Goal: Task Accomplishment & Management: Manage account settings

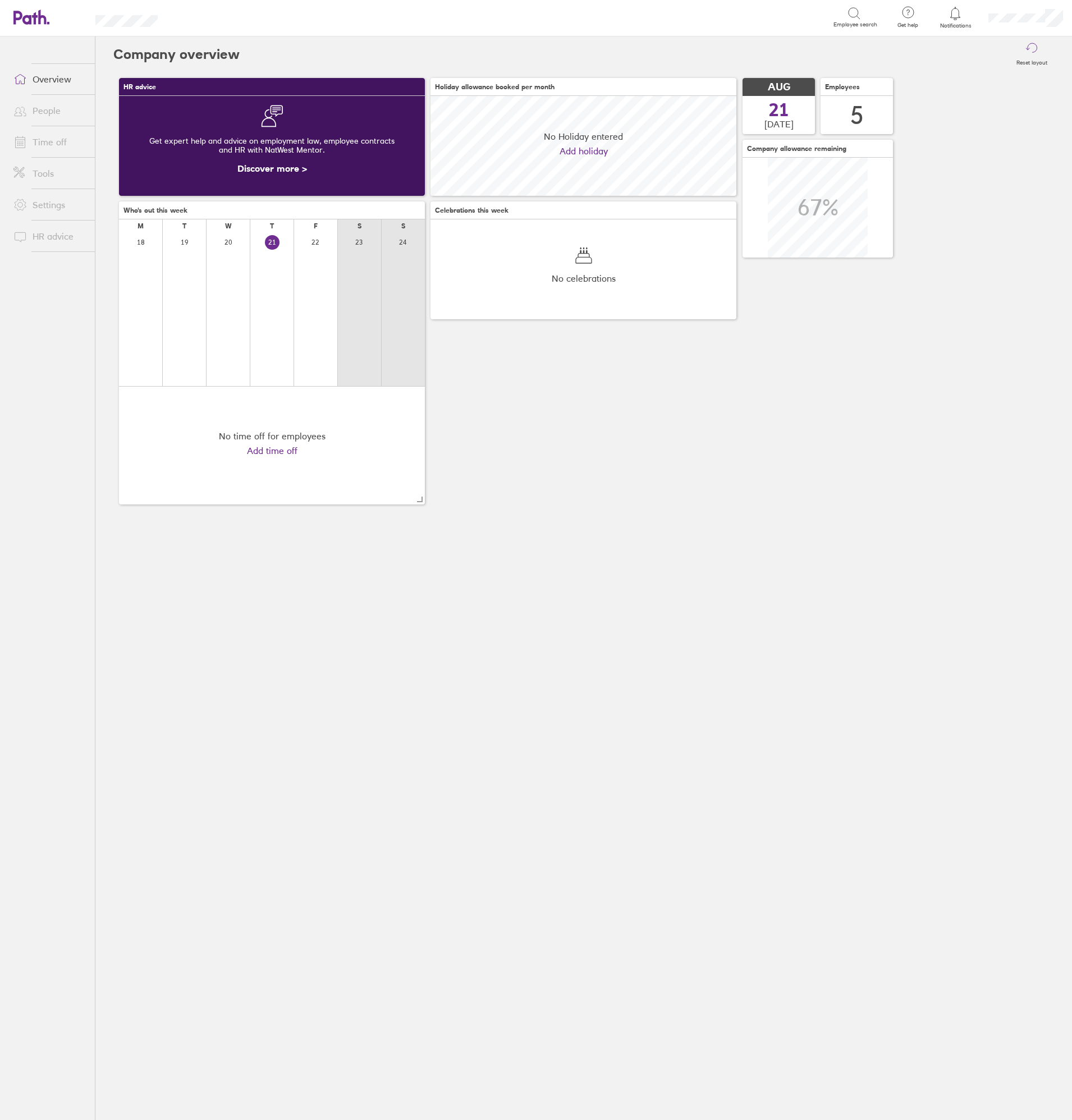
scroll to position [100, 306]
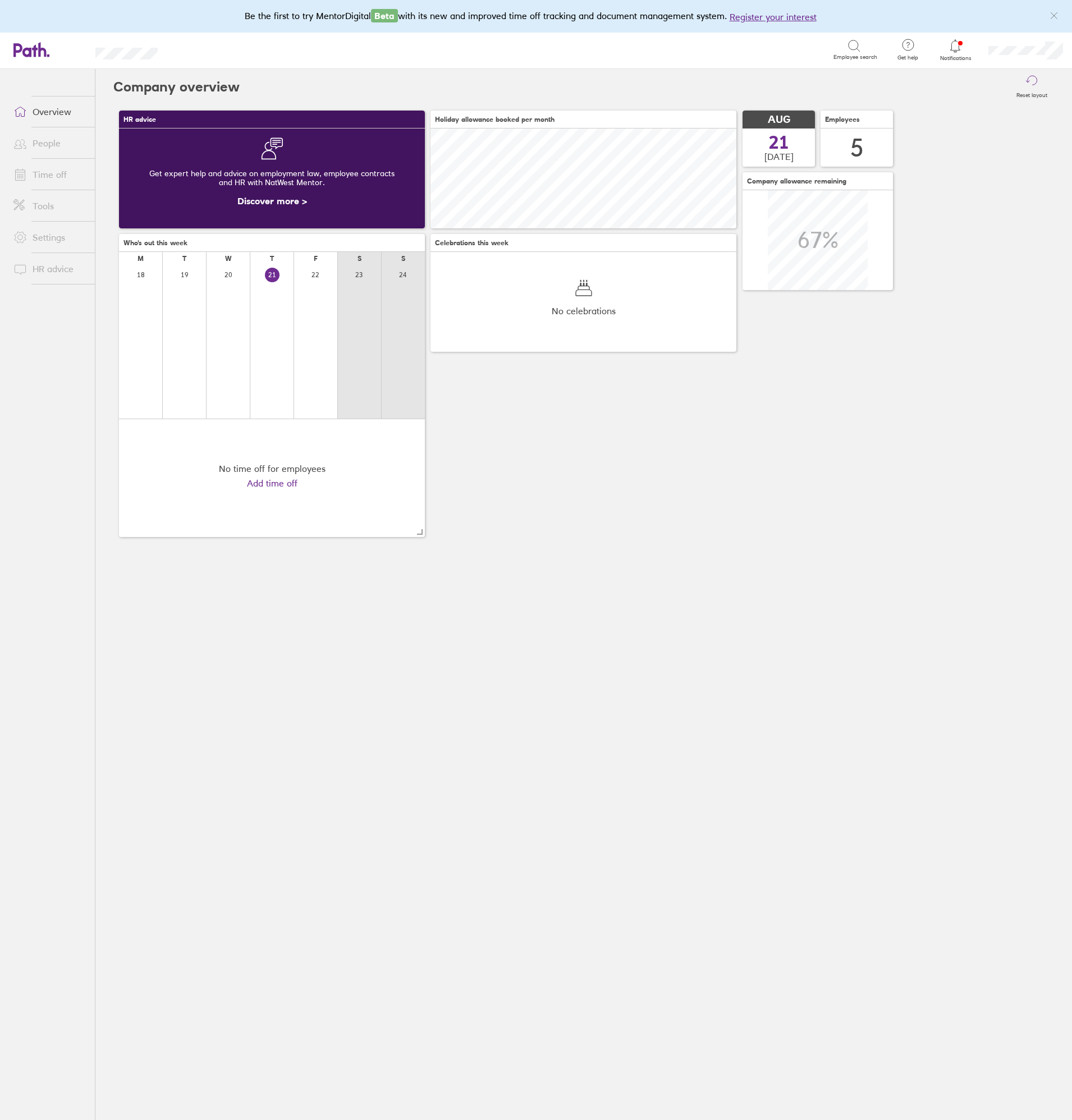
click at [51, 172] on link "Time off" at bounding box center [50, 174] width 90 height 22
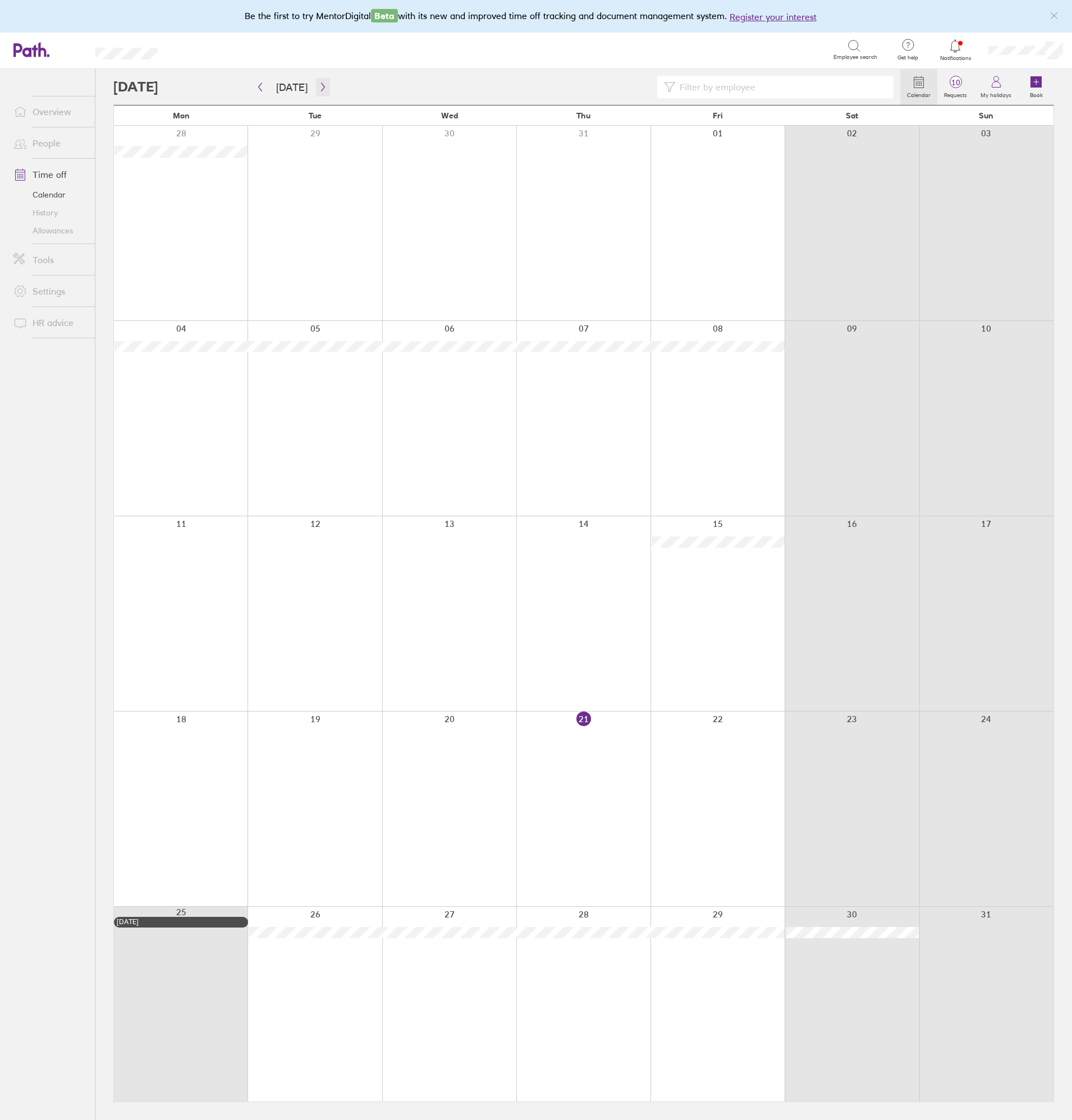
click at [322, 89] on icon "button" at bounding box center [323, 87] width 8 height 9
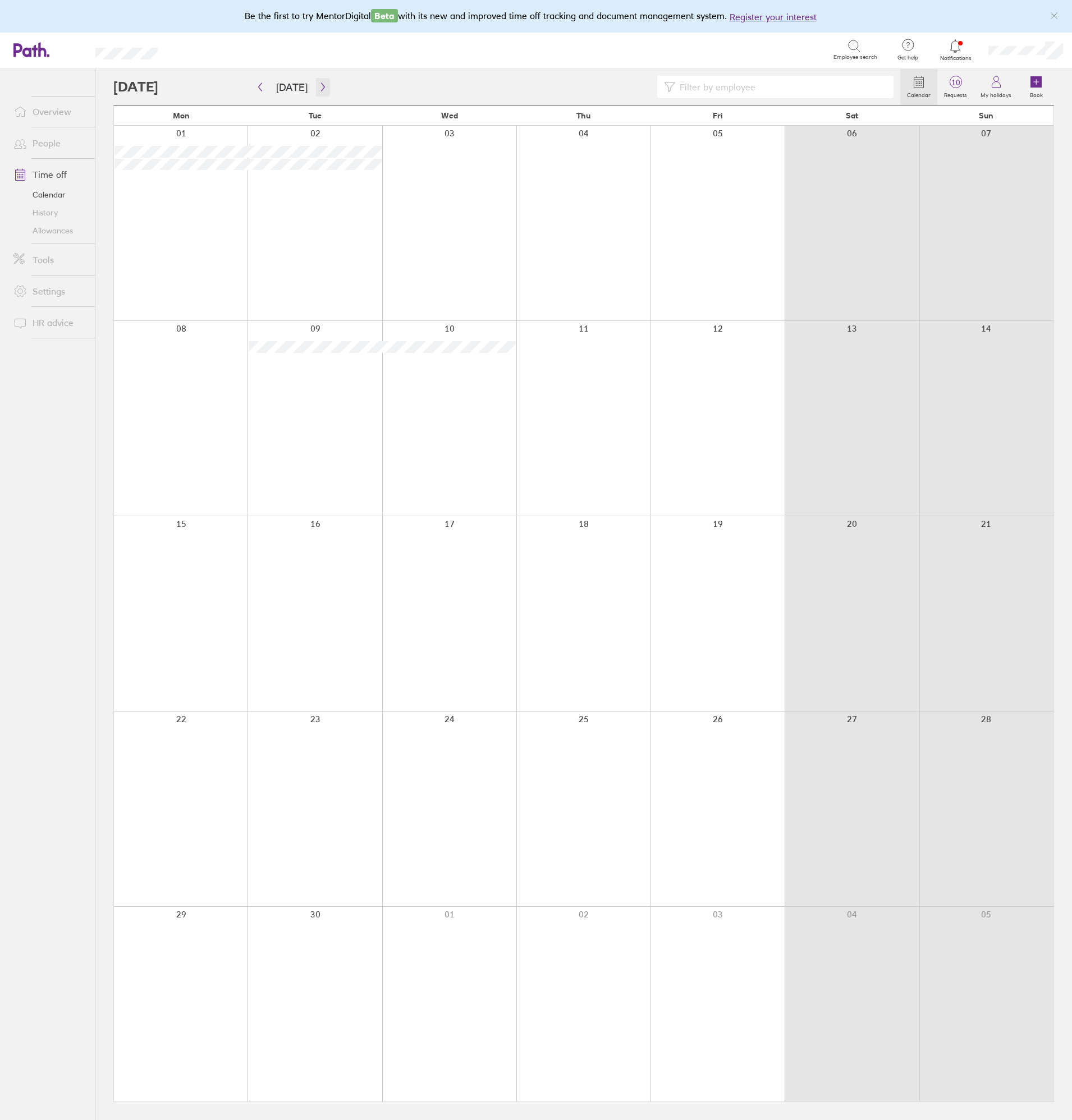
click at [319, 88] on icon "button" at bounding box center [323, 87] width 8 height 9
click at [592, 586] on div at bounding box center [583, 614] width 134 height 194
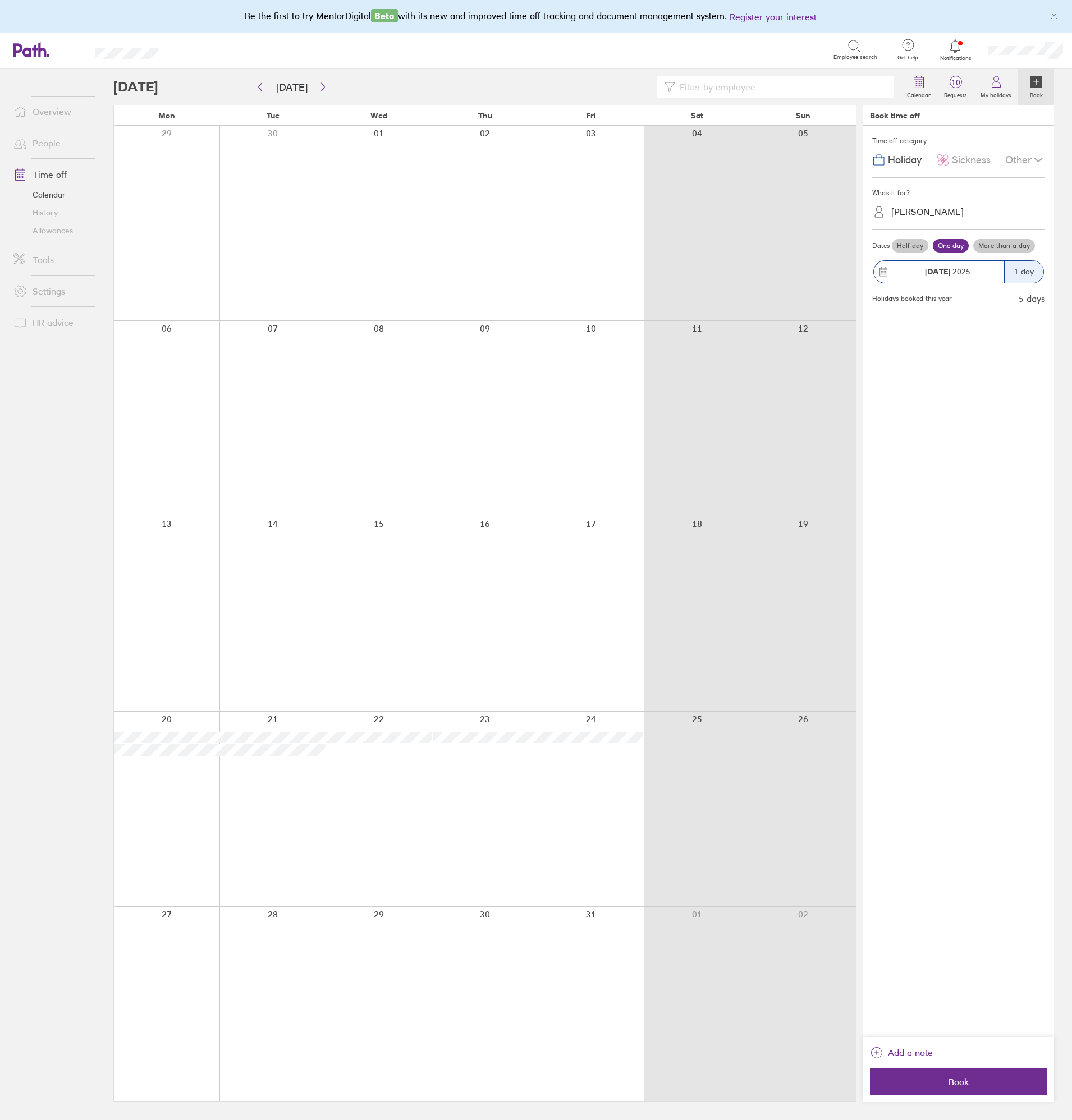
click at [990, 247] on label "More than a day" at bounding box center [1004, 246] width 62 height 14
click at [0, 0] on input "More than a day" at bounding box center [0, 0] width 0 height 0
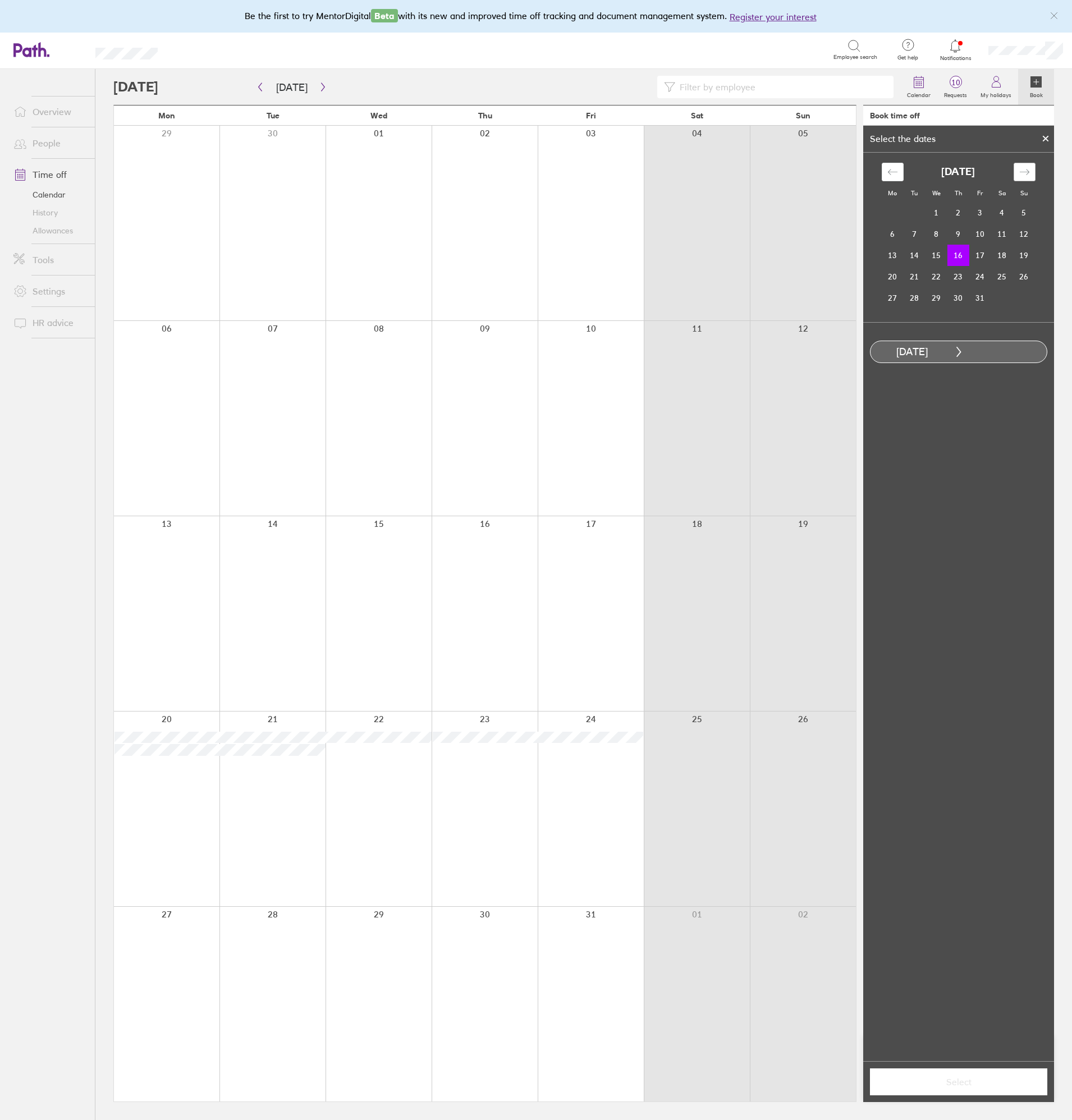
click at [1021, 172] on icon "Move forward to switch to the next month." at bounding box center [1025, 171] width 10 height 10
click at [901, 176] on div "Move backward to switch to the previous month." at bounding box center [893, 172] width 22 height 18
click at [983, 297] on td "31" at bounding box center [980, 298] width 22 height 22
click at [979, 1083] on span "Select" at bounding box center [959, 1082] width 162 height 10
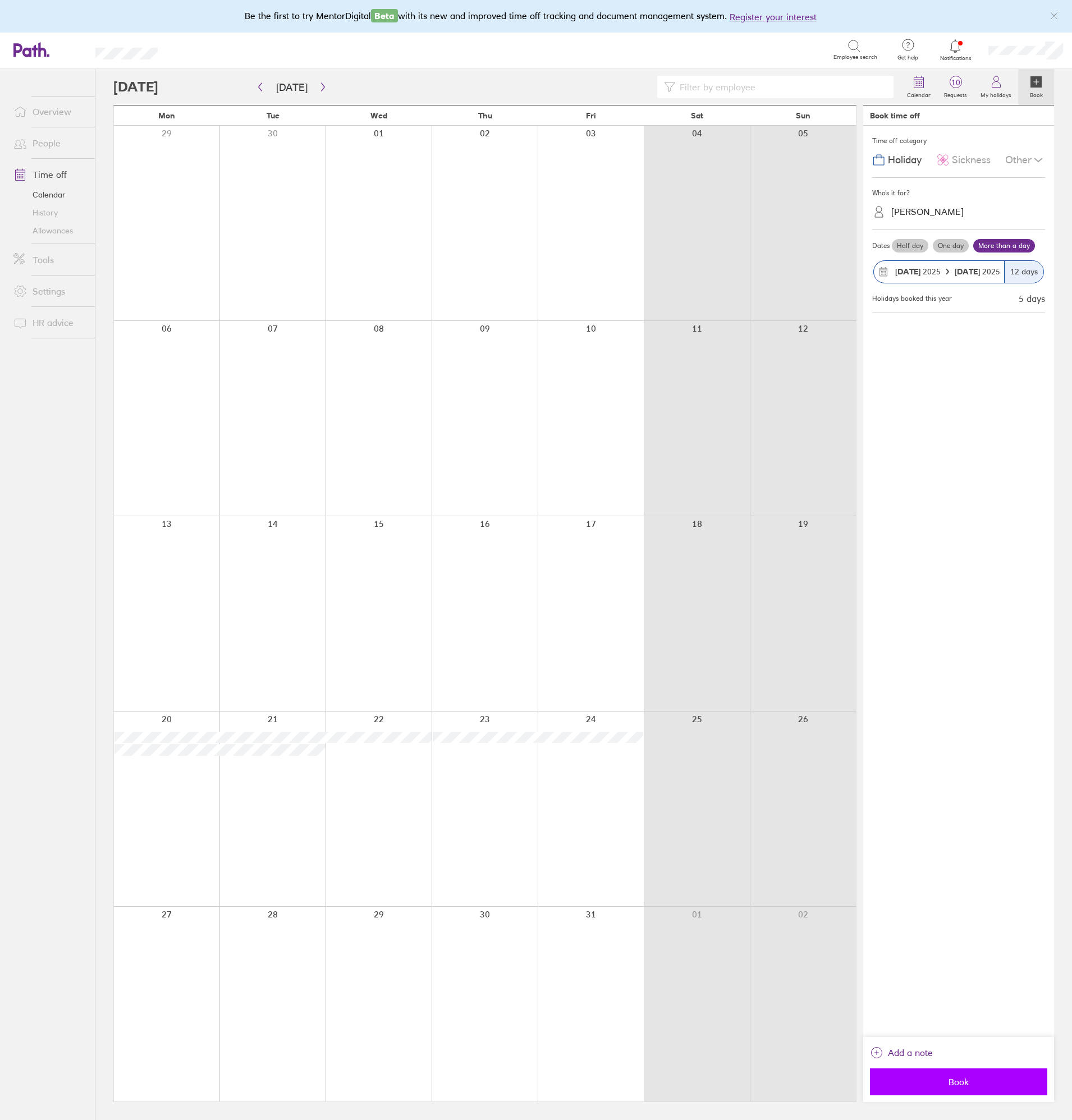
click at [943, 1076] on button "Book" at bounding box center [959, 1082] width 178 height 27
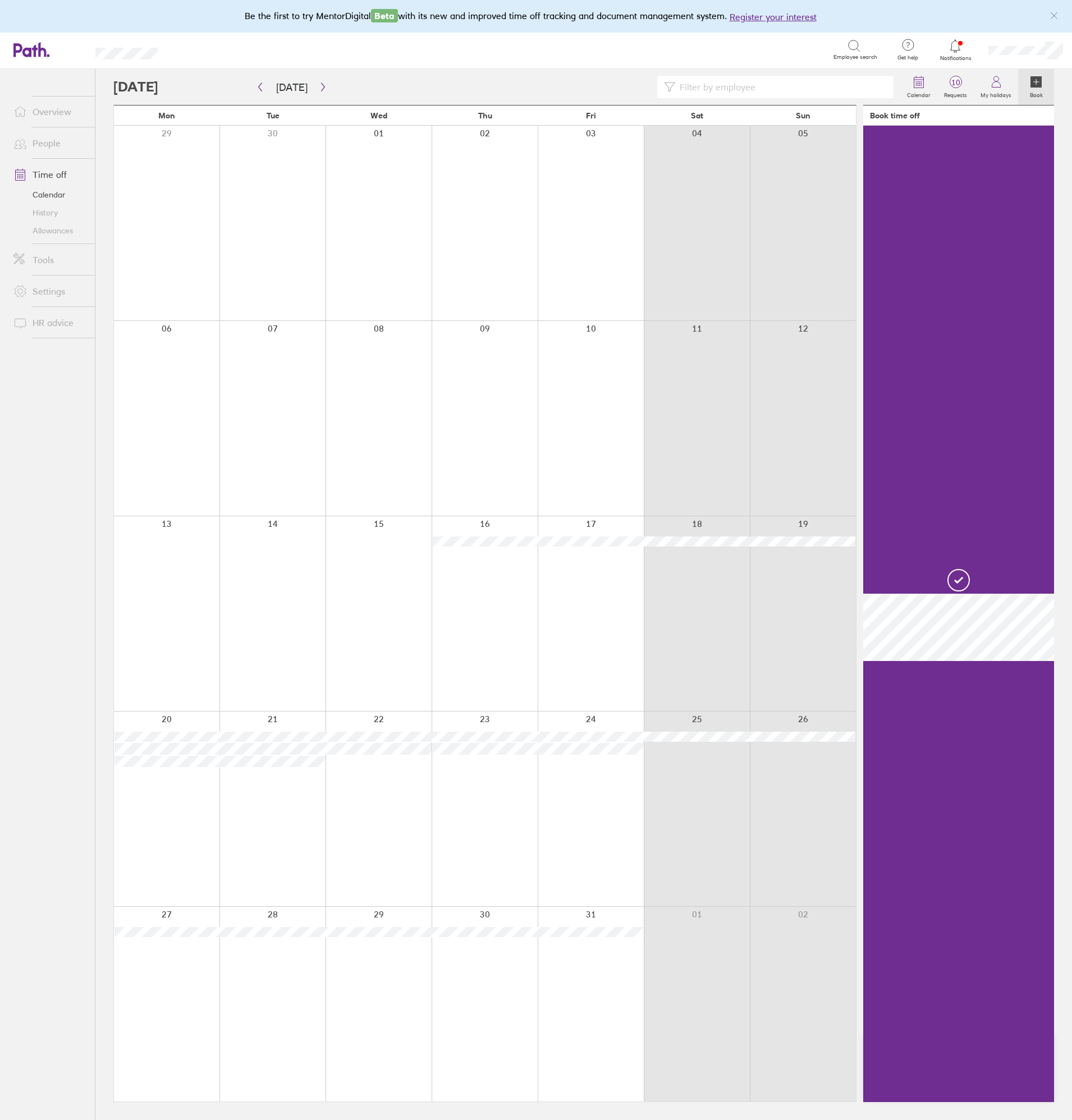
click at [498, 554] on div at bounding box center [485, 614] width 106 height 194
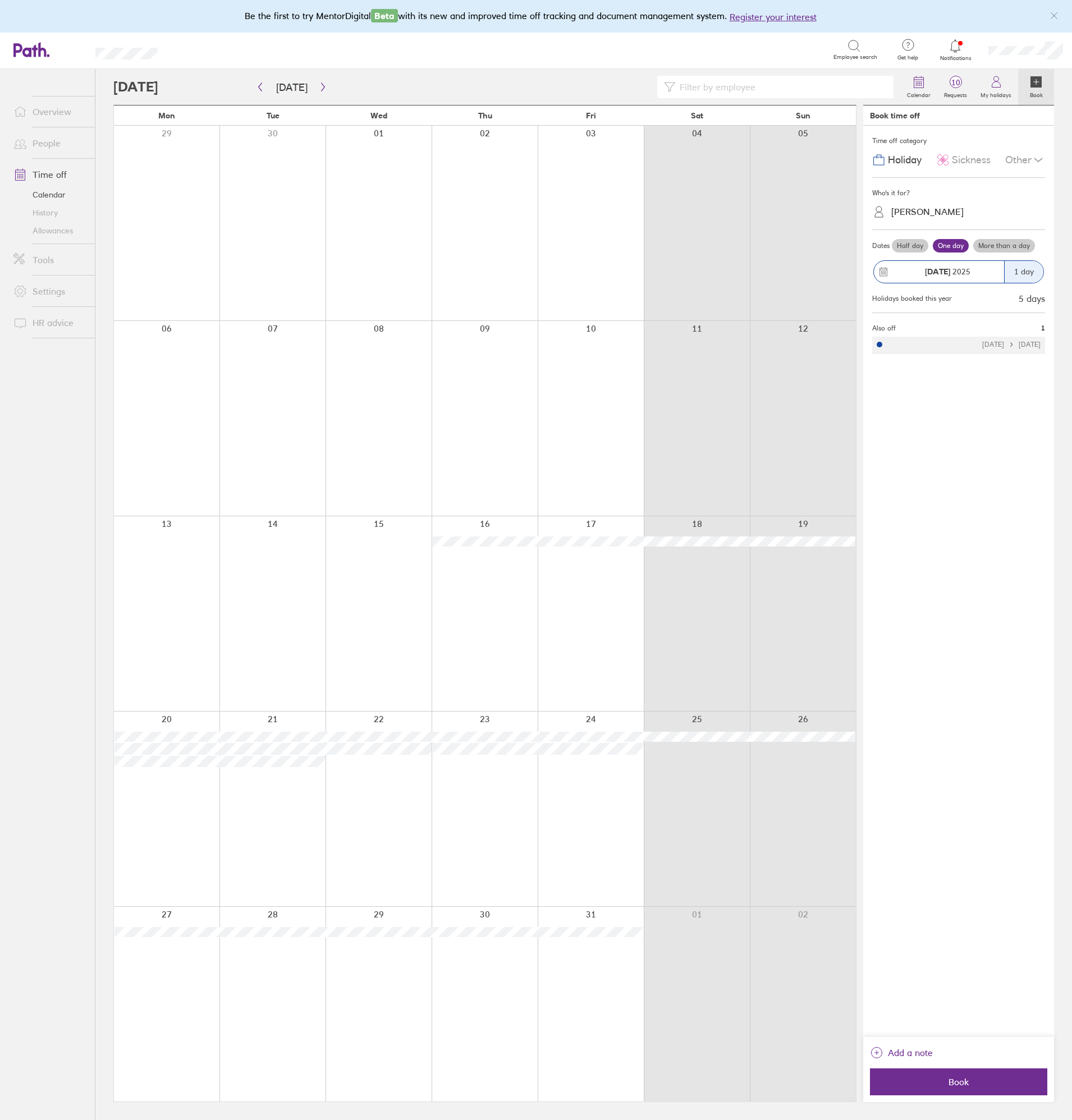
click at [500, 568] on div at bounding box center [485, 614] width 106 height 194
click at [931, 207] on div "[PERSON_NAME]" at bounding box center [927, 211] width 72 height 10
click at [927, 275] on div "Emma Martin" at bounding box center [959, 279] width 173 height 19
click at [1013, 246] on label "More than a day" at bounding box center [1004, 246] width 62 height 14
click at [0, 0] on input "More than a day" at bounding box center [0, 0] width 0 height 0
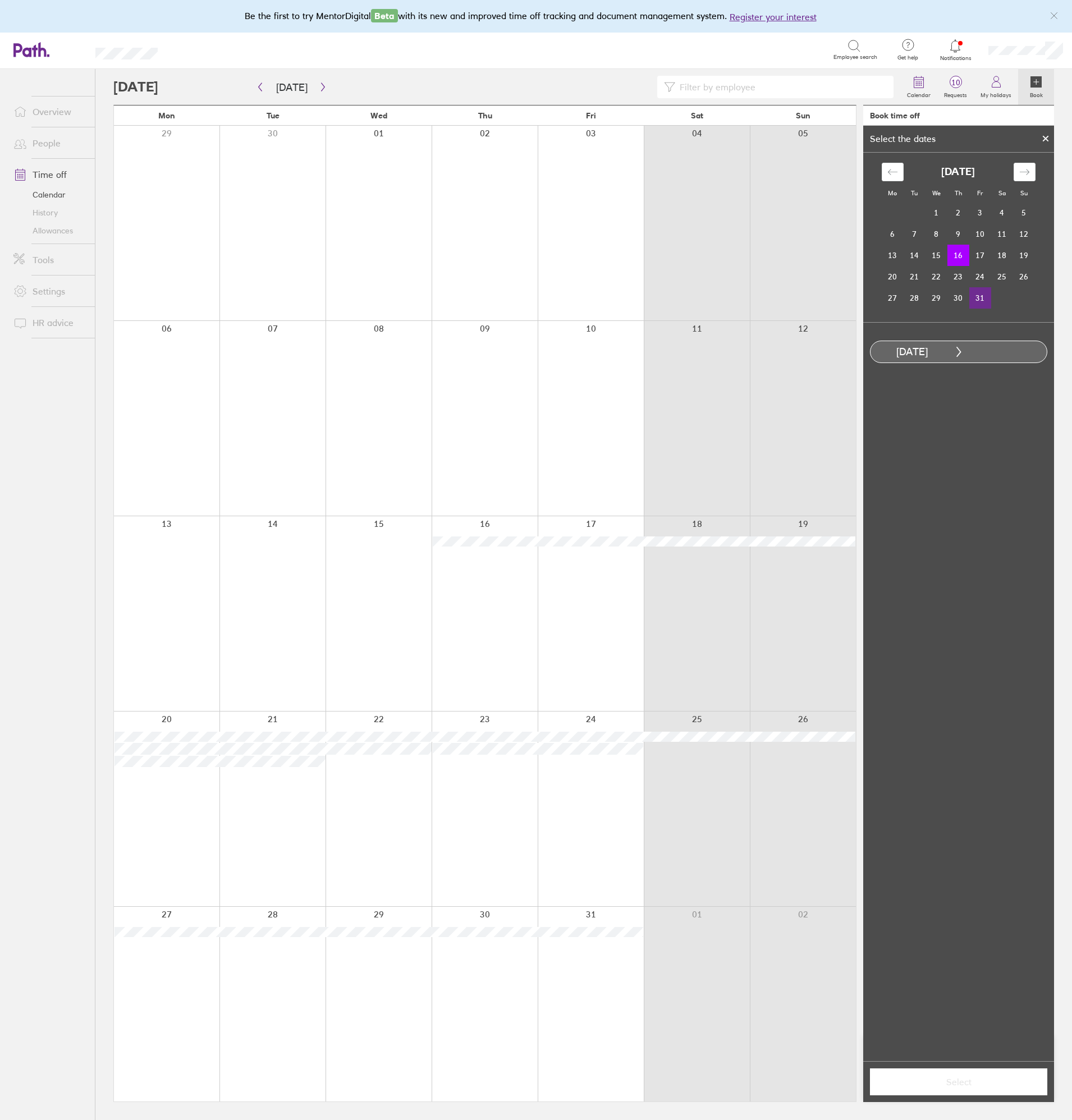
click at [981, 295] on td "31" at bounding box center [980, 298] width 22 height 22
click at [979, 1083] on span "Select" at bounding box center [959, 1082] width 162 height 10
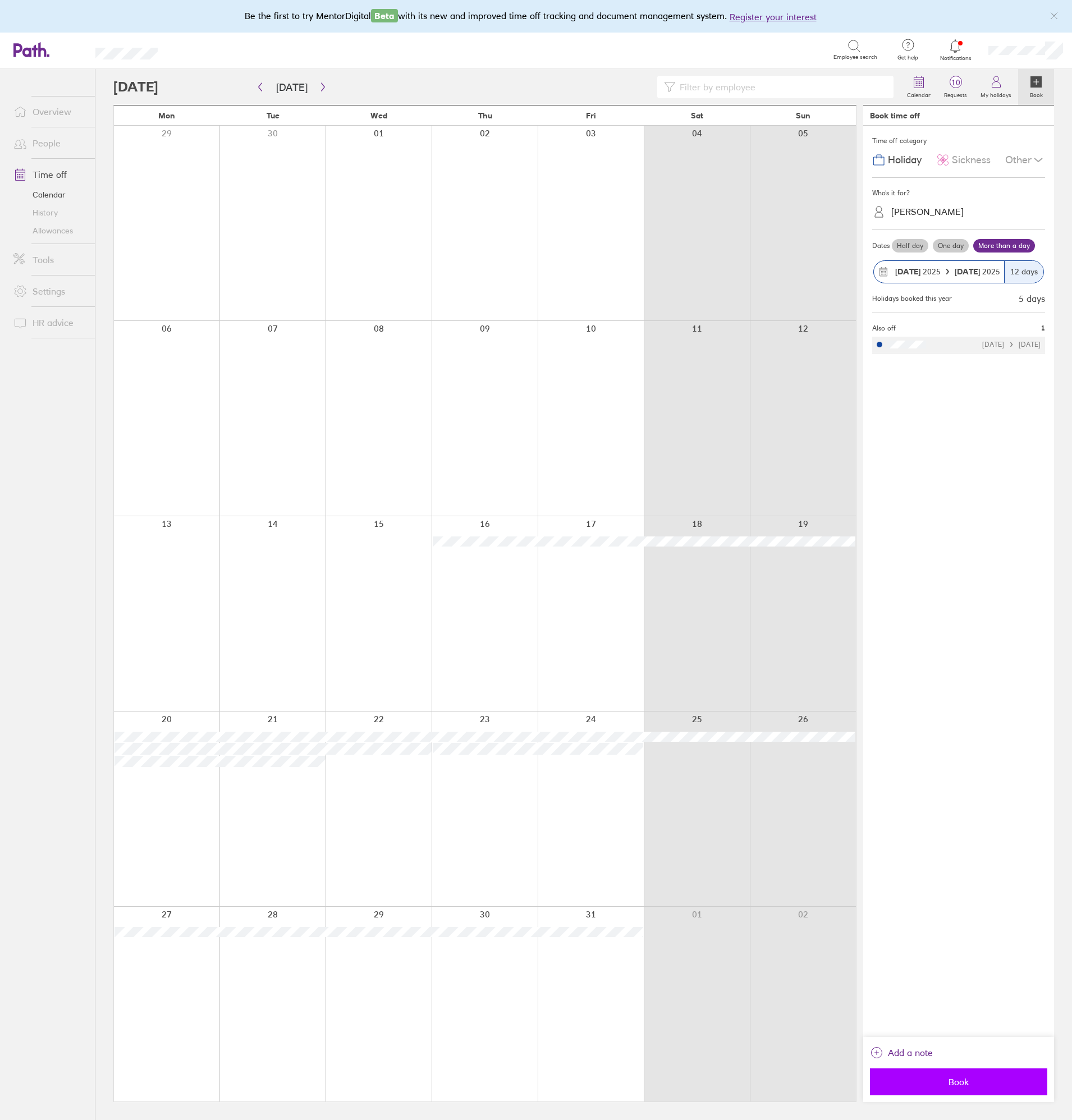
click at [972, 1077] on span "Book" at bounding box center [959, 1082] width 162 height 10
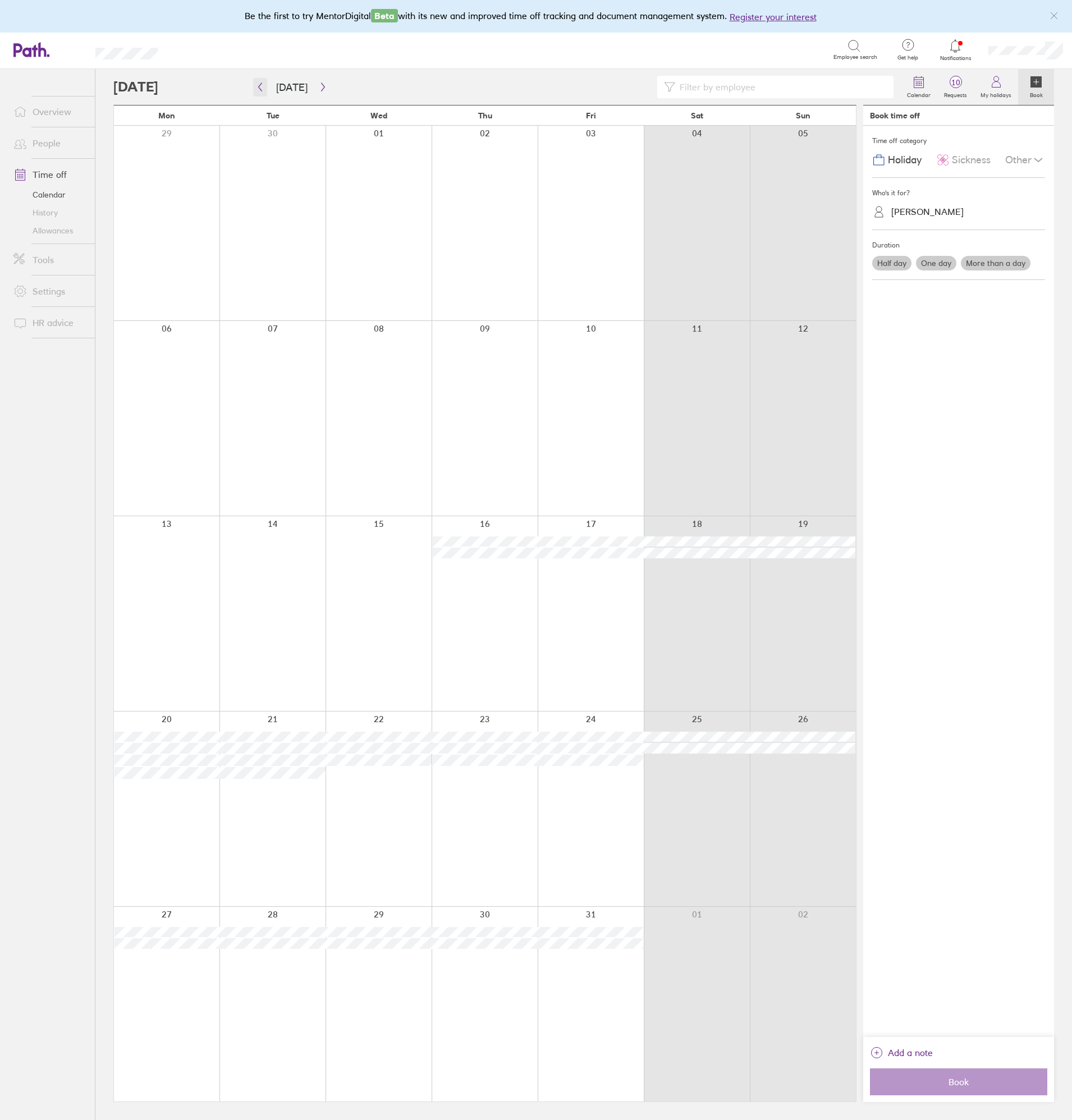
click at [260, 92] on button "button" at bounding box center [260, 87] width 14 height 18
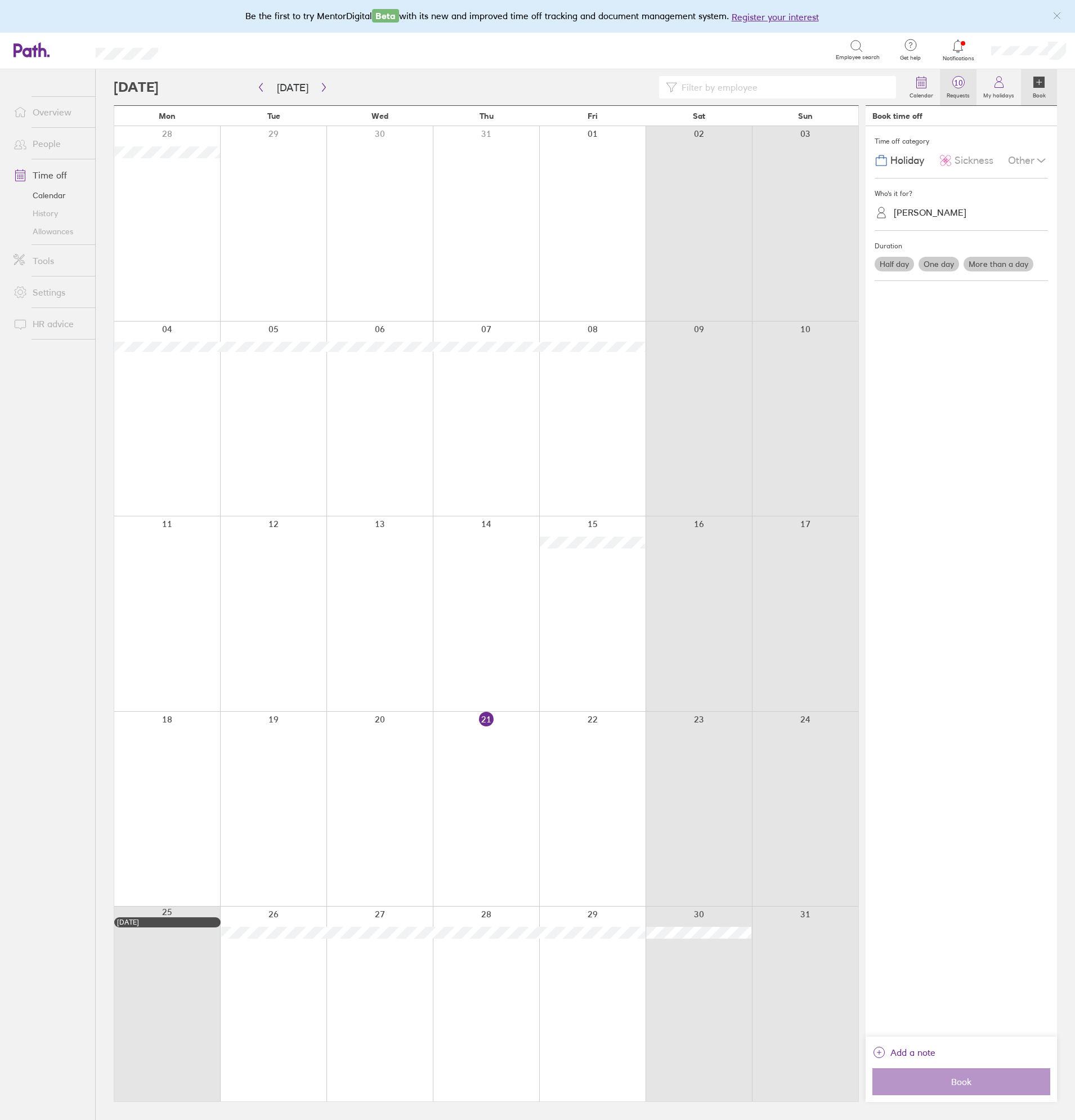
click at [959, 89] on label "Requests" at bounding box center [958, 93] width 36 height 10
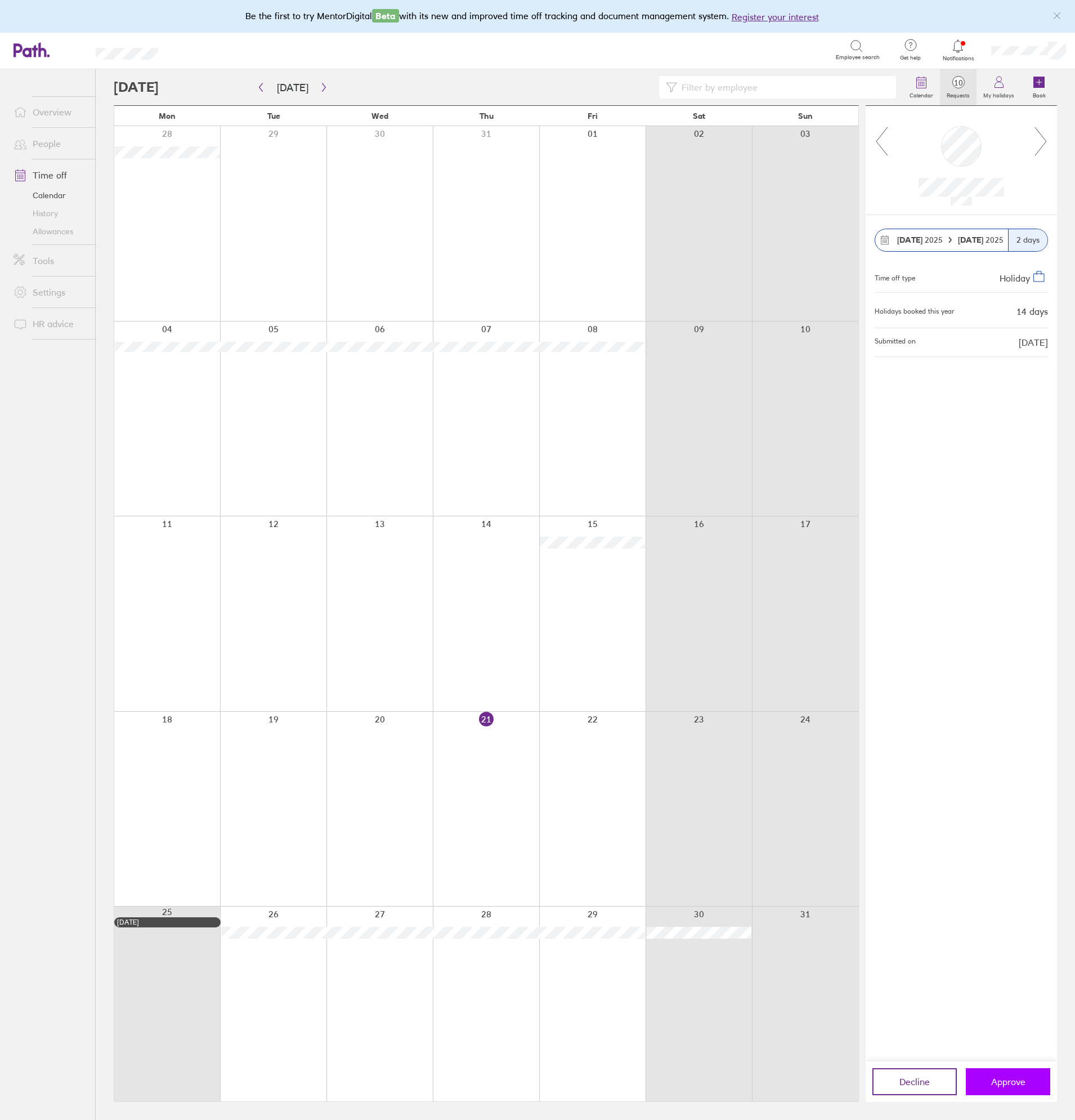
click at [1002, 1081] on span "Approve" at bounding box center [1008, 1081] width 35 height 10
click at [1001, 1085] on span "Approve" at bounding box center [1008, 1081] width 35 height 10
click at [991, 1084] on span "Approve" at bounding box center [1008, 1081] width 35 height 10
click at [996, 1085] on span "Approve" at bounding box center [1008, 1081] width 35 height 10
click at [982, 1077] on button "Approve" at bounding box center [1008, 1081] width 85 height 27
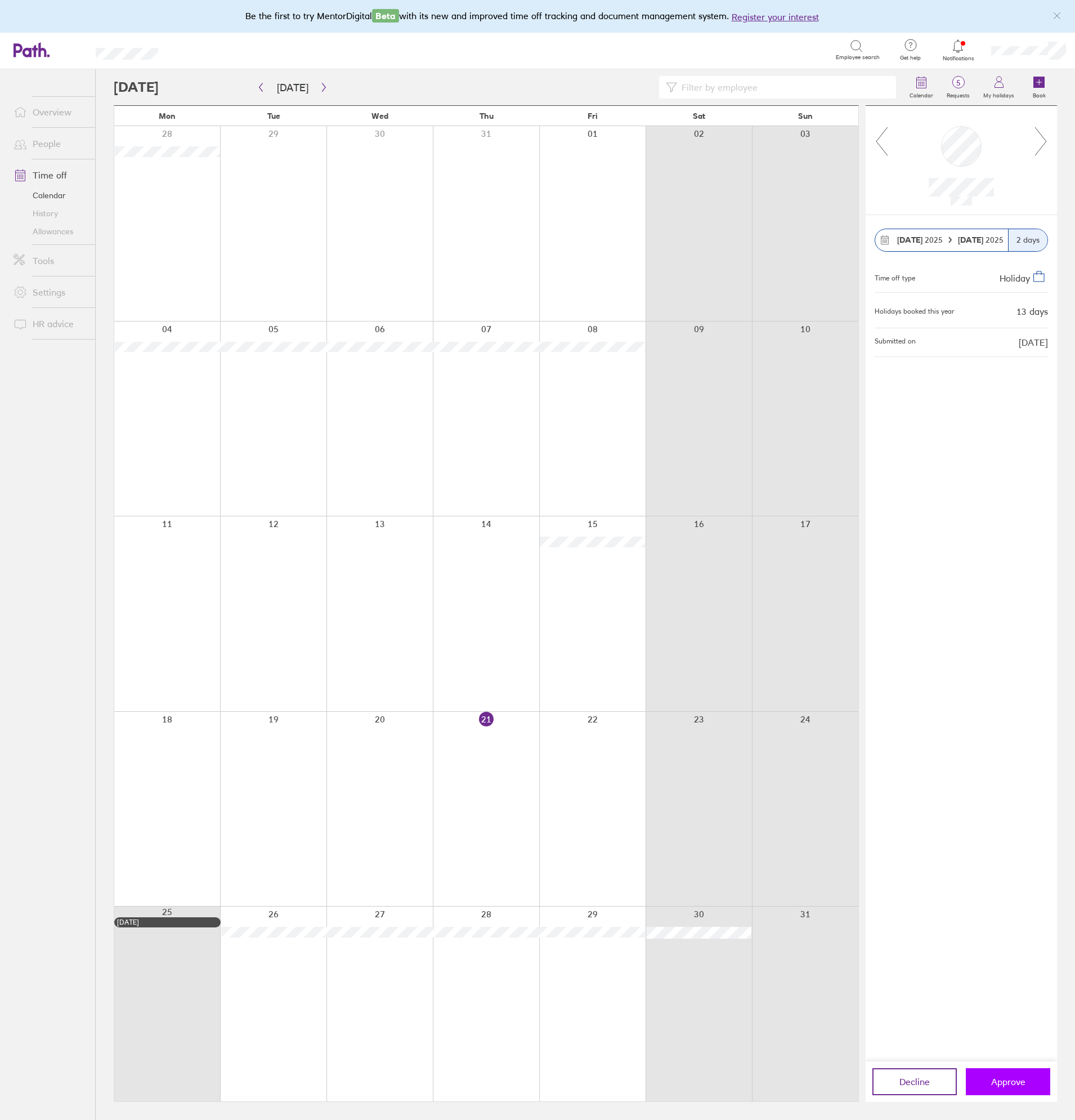
click at [1030, 1074] on button "Approve" at bounding box center [1008, 1081] width 85 height 27
click at [1015, 1081] on span "Approve" at bounding box center [1008, 1081] width 35 height 10
click at [995, 1075] on button "Approve" at bounding box center [1008, 1081] width 85 height 27
click at [989, 1082] on button "Approve" at bounding box center [1008, 1081] width 85 height 27
click at [1003, 1081] on span "Approve" at bounding box center [1008, 1081] width 35 height 10
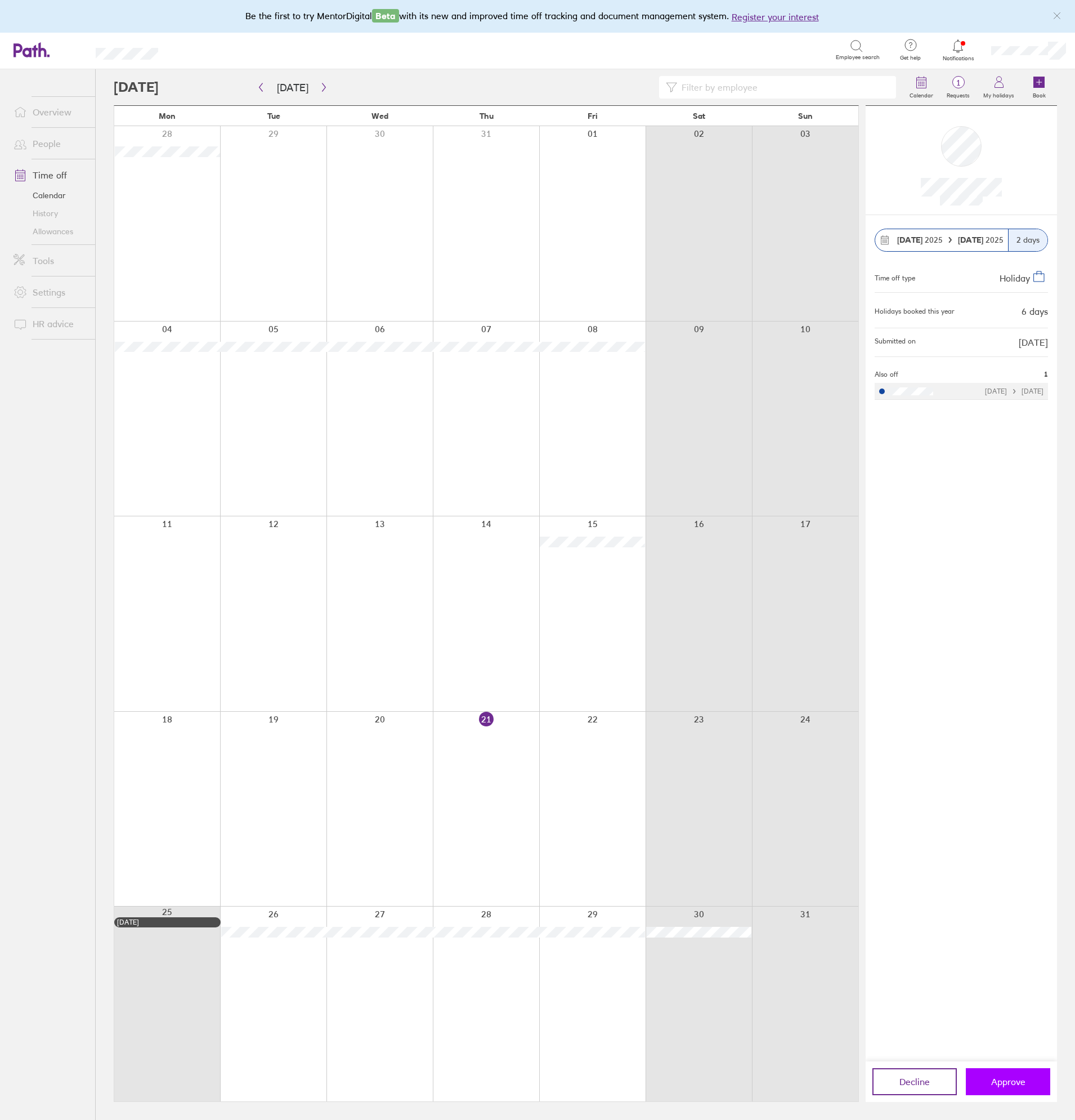
click at [1003, 1081] on span "Approve" at bounding box center [1008, 1081] width 35 height 10
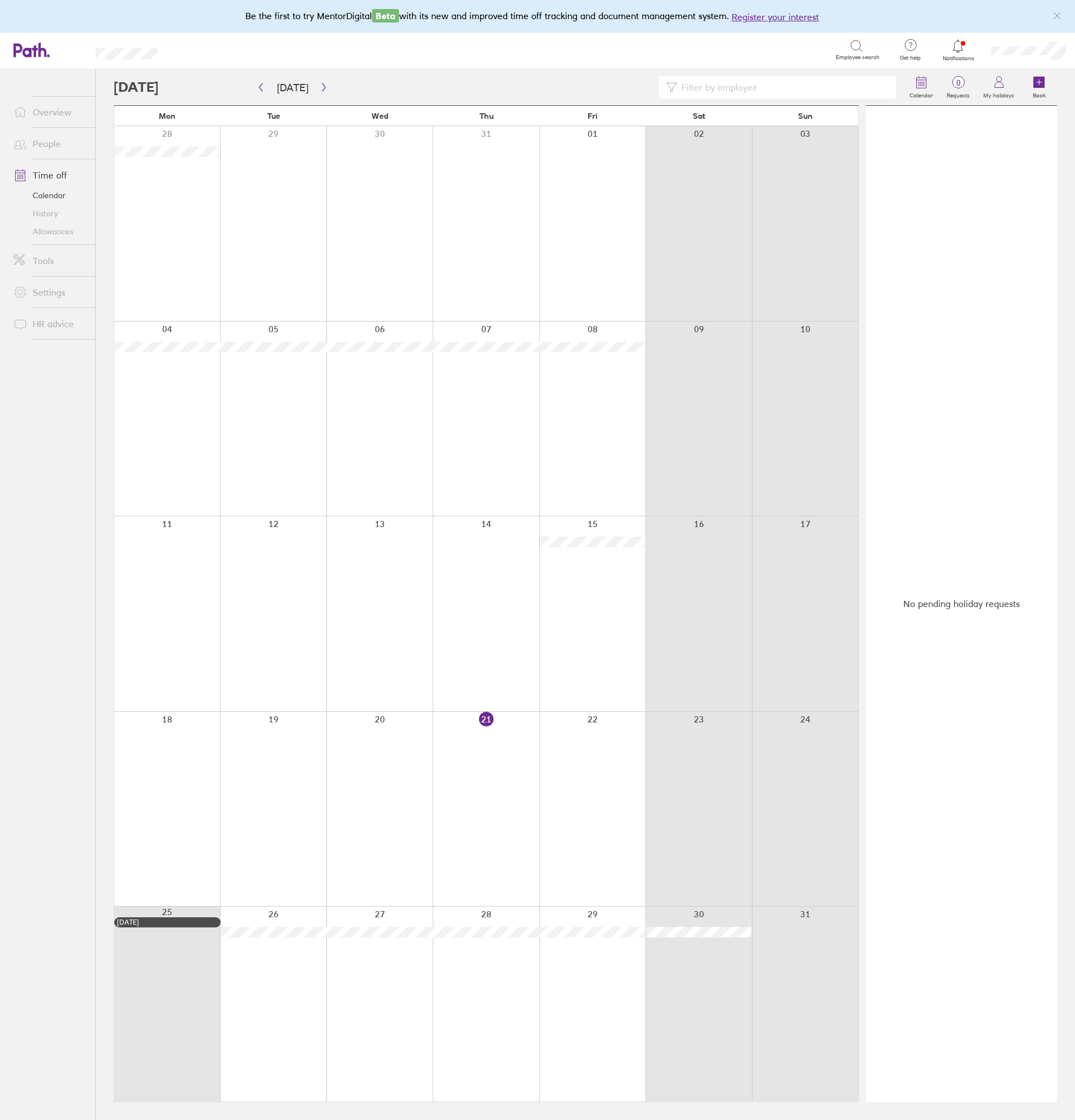
click at [44, 145] on link "People" at bounding box center [50, 143] width 90 height 23
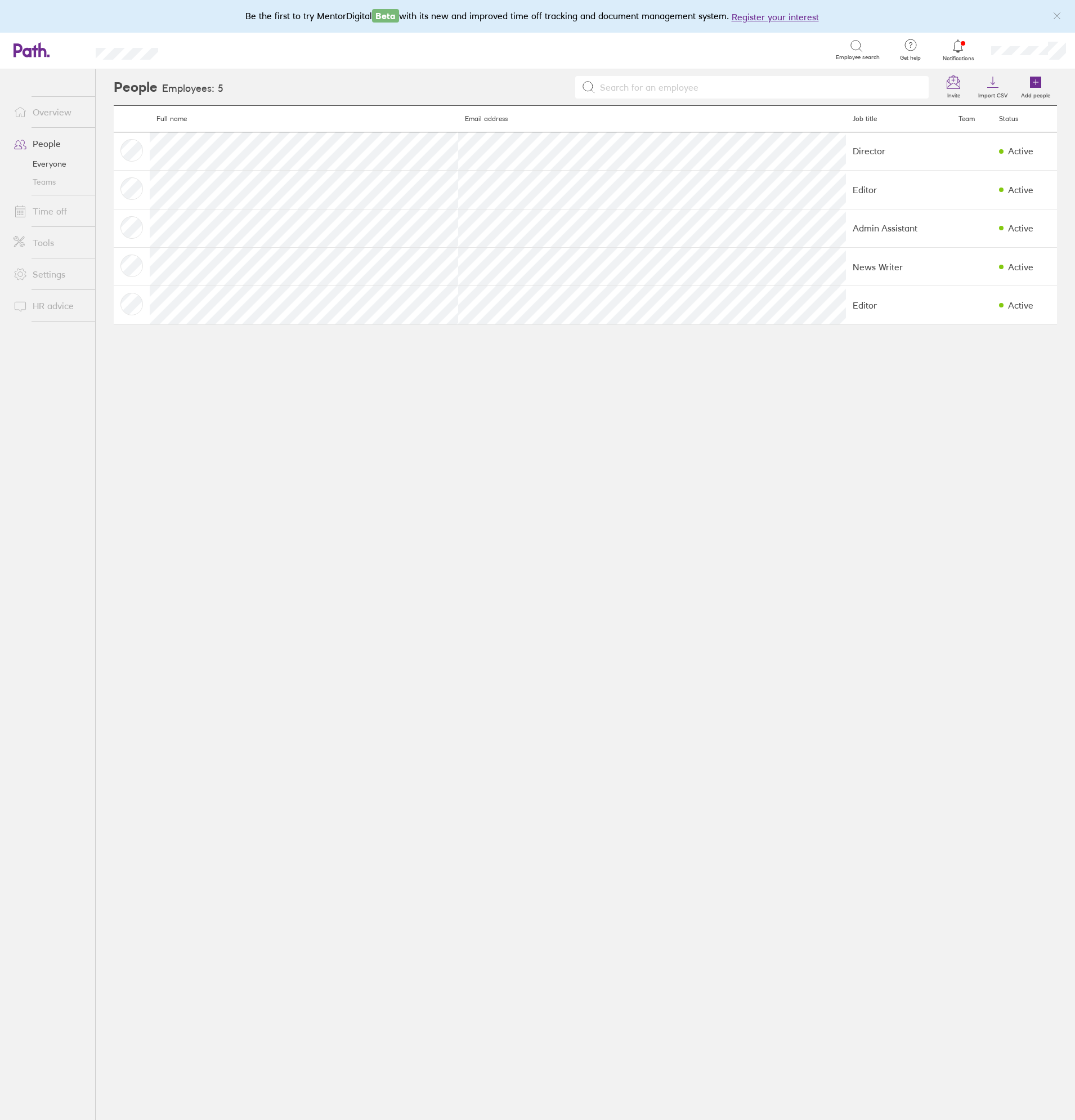
click at [51, 216] on link "Time off" at bounding box center [50, 211] width 90 height 23
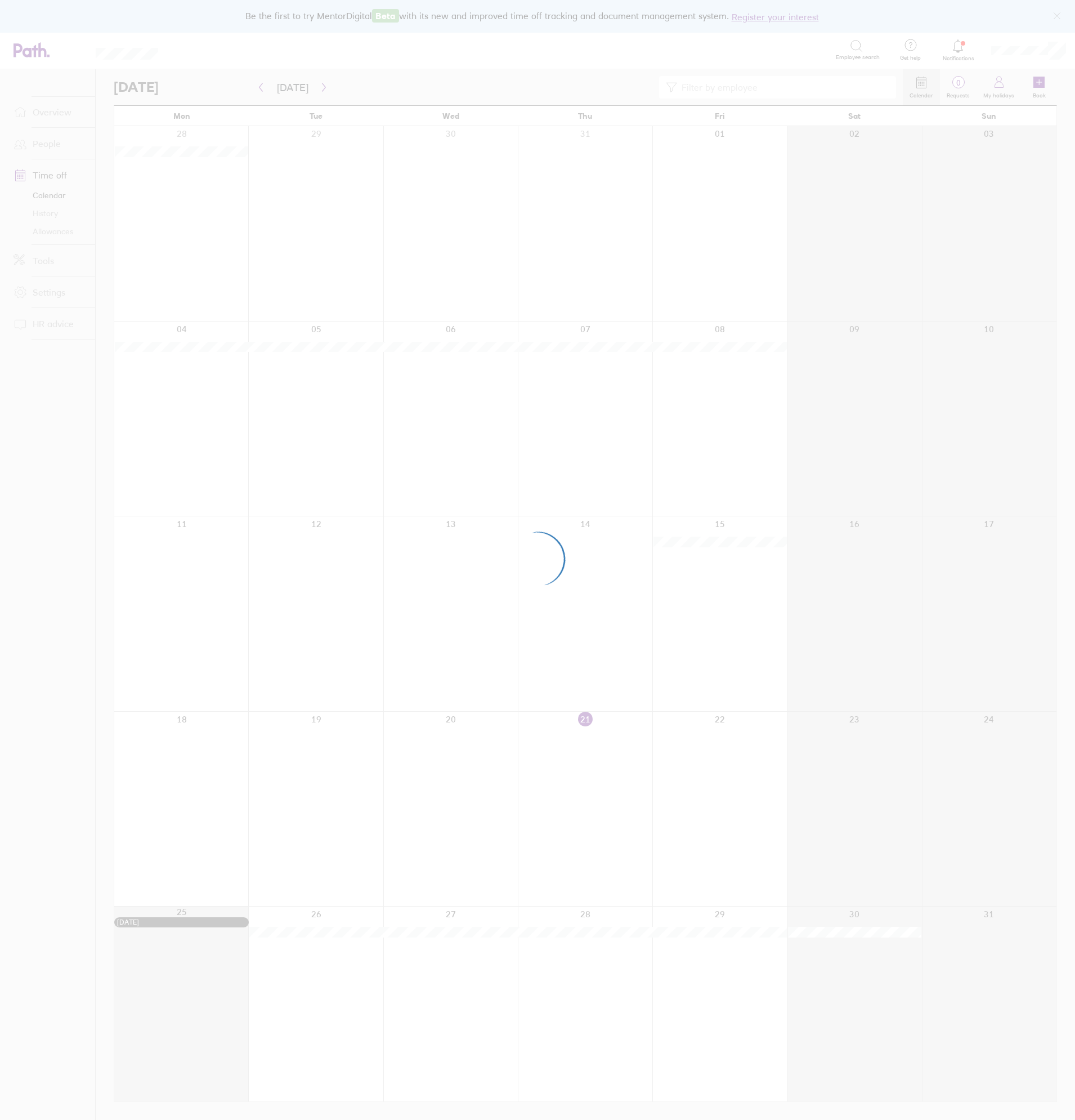
click at [49, 231] on div at bounding box center [538, 560] width 1075 height 1120
click at [64, 234] on link "Allowances" at bounding box center [50, 231] width 90 height 18
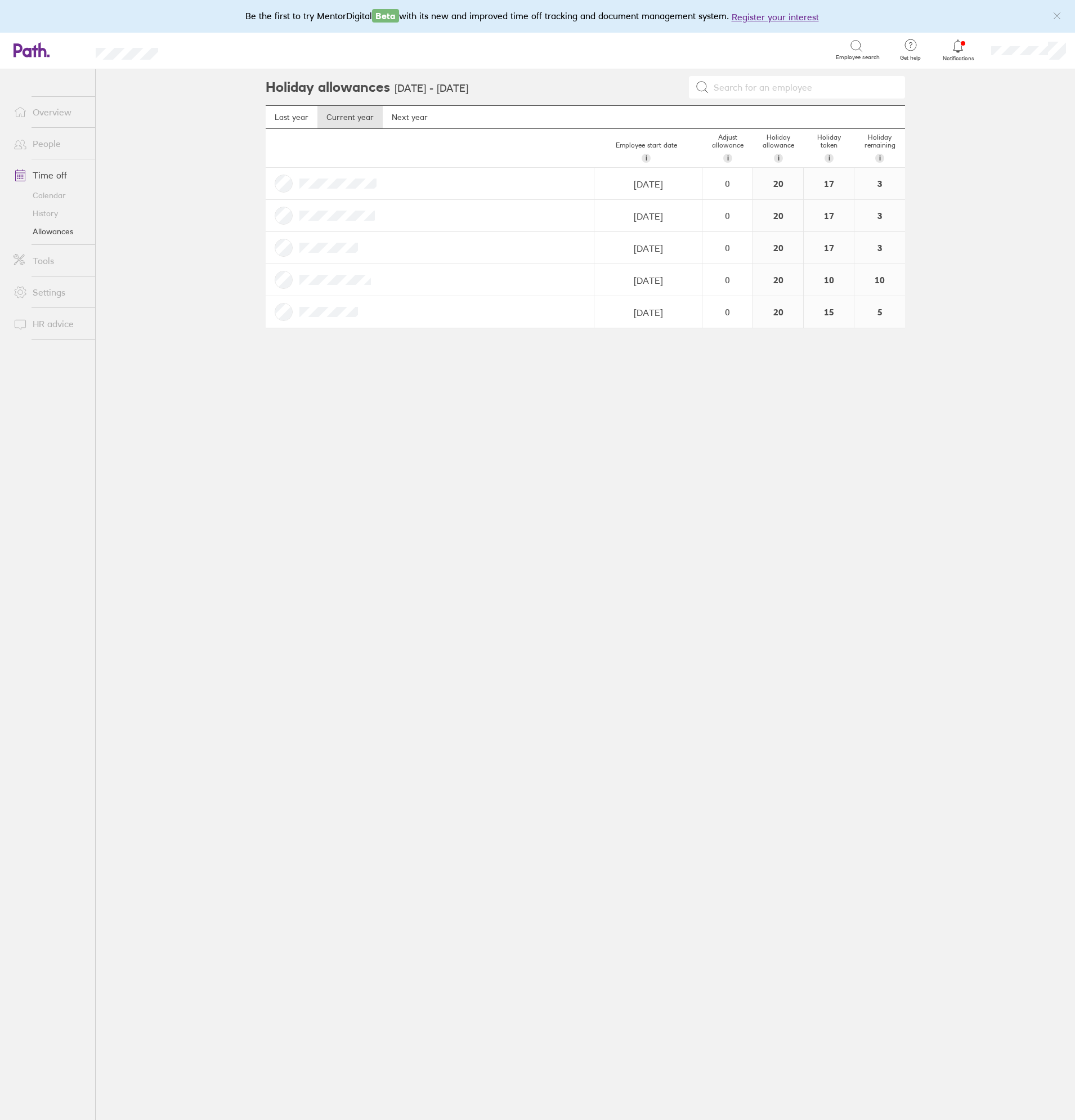
click at [60, 236] on link "Allowances" at bounding box center [50, 231] width 90 height 18
click at [604, 483] on div "Holiday allowances [DATE] - [DATE] Last year Current year Next year Employee st…" at bounding box center [585, 595] width 675 height 1051
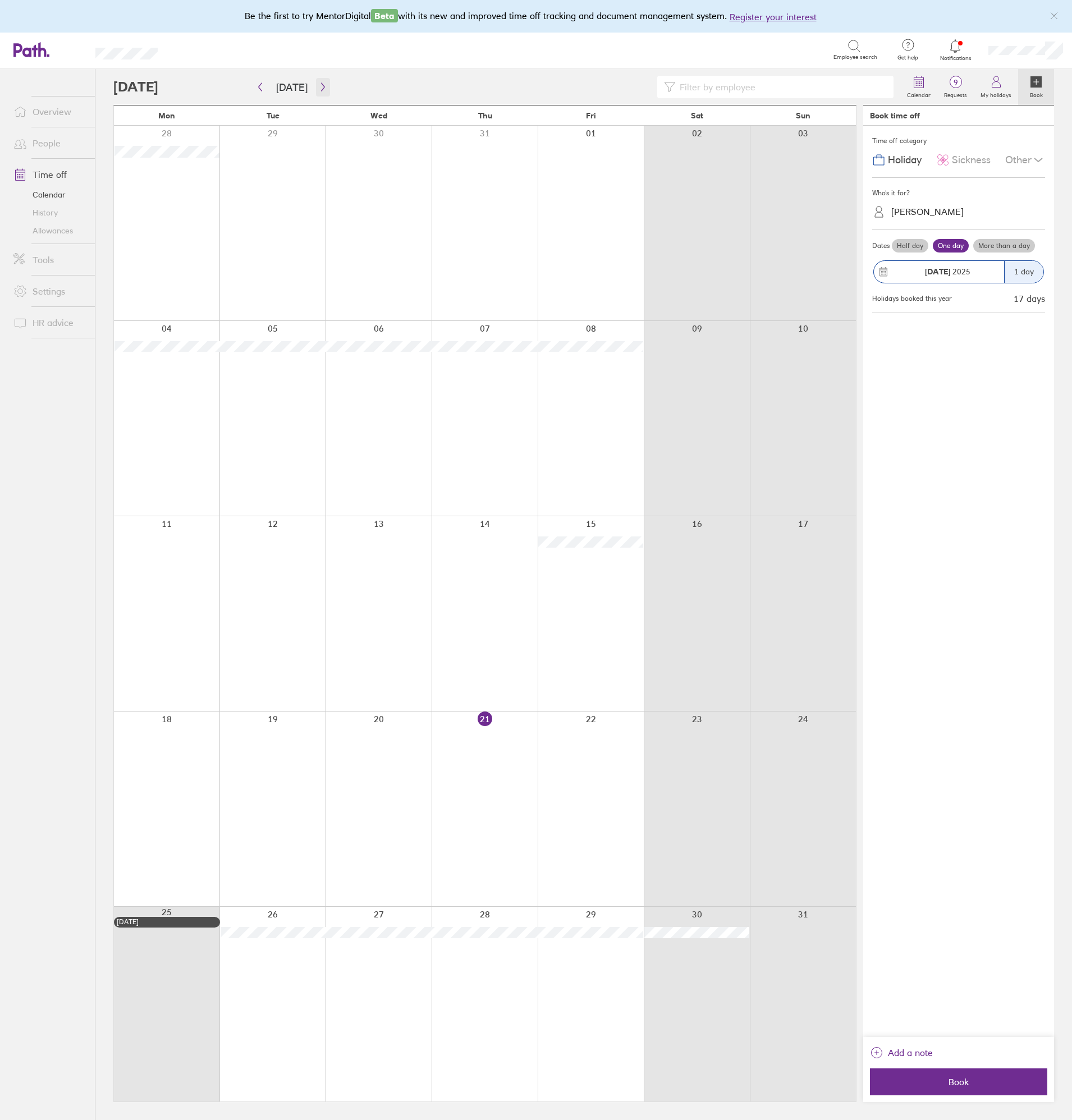
click at [319, 89] on icon "button" at bounding box center [323, 87] width 8 height 9
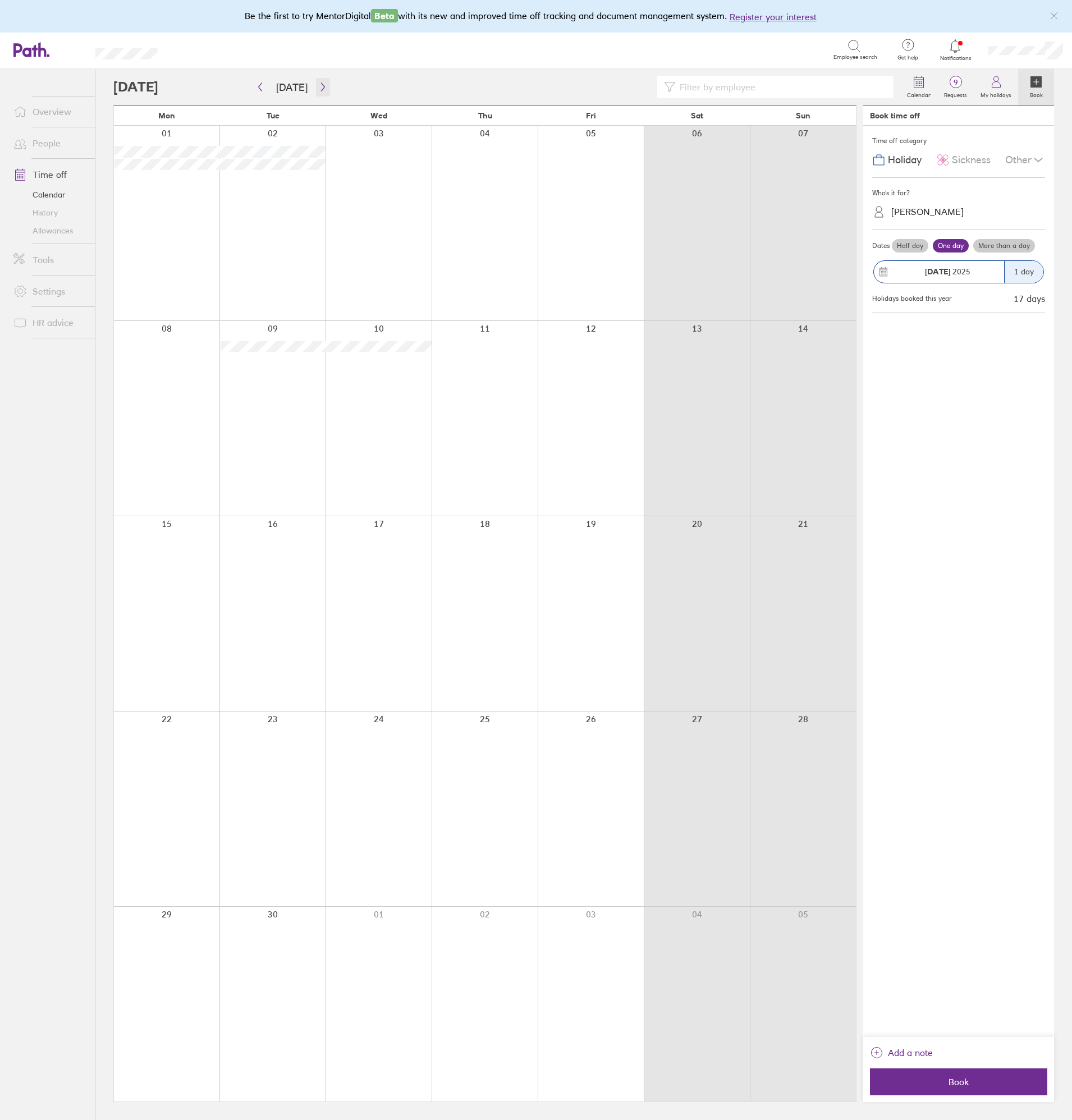
click at [321, 88] on icon "button" at bounding box center [323, 87] width 8 height 9
click at [257, 90] on icon "button" at bounding box center [260, 87] width 8 height 9
click at [260, 88] on icon "button" at bounding box center [260, 87] width 3 height 8
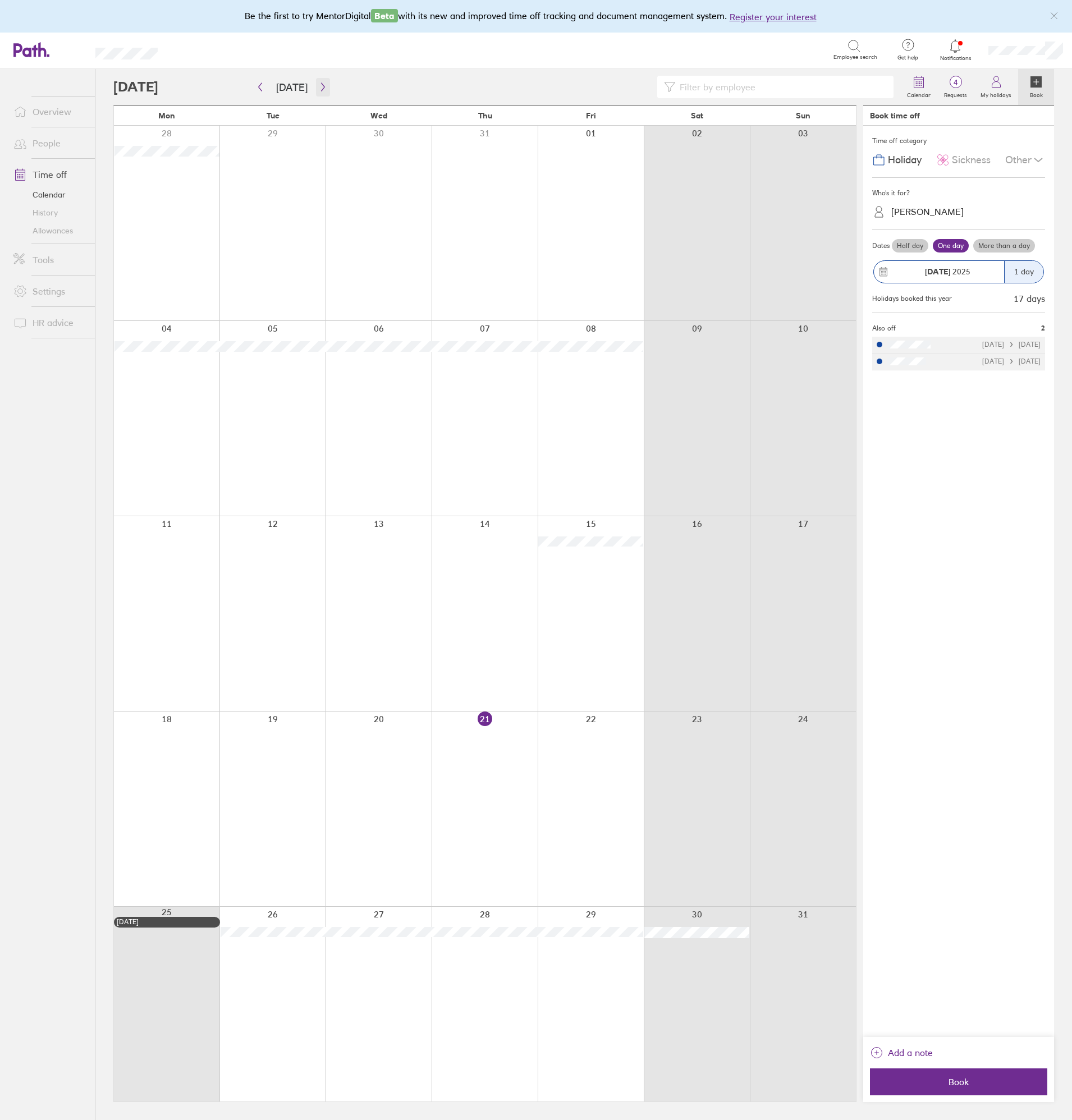
click at [322, 89] on icon "button" at bounding box center [323, 87] width 8 height 9
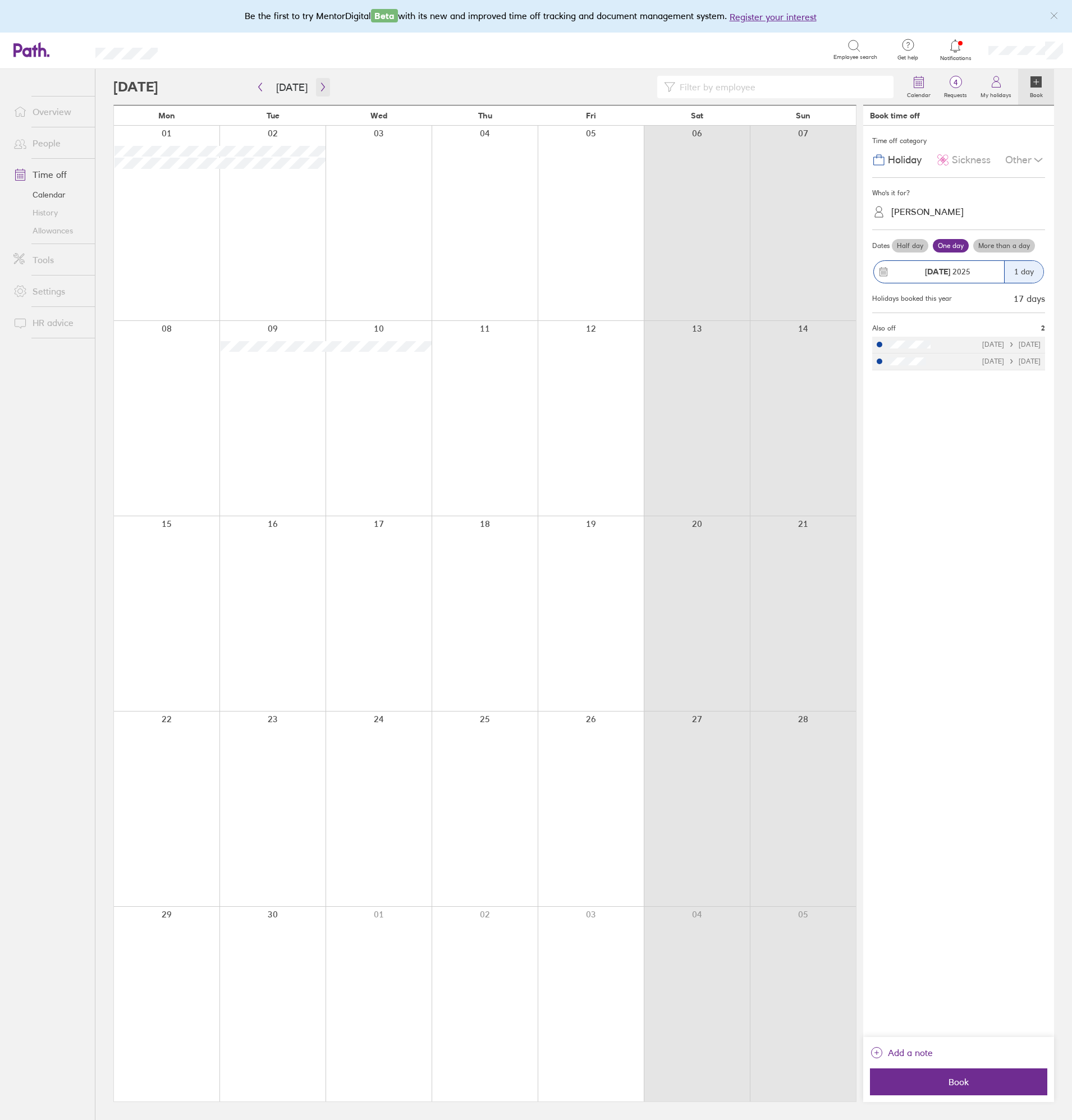
click at [320, 87] on icon "button" at bounding box center [323, 87] width 8 height 9
